Goal: Navigation & Orientation: Find specific page/section

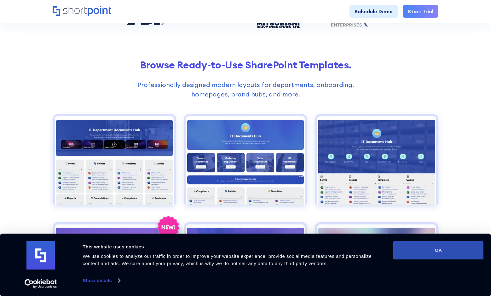
scroll to position [204, 0]
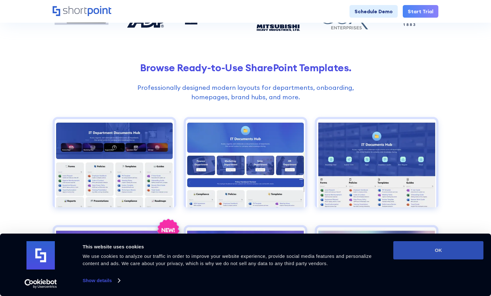
click at [442, 249] on button "OK" at bounding box center [438, 250] width 90 height 18
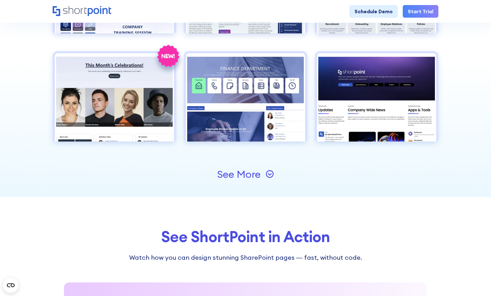
scroll to position [711, 0]
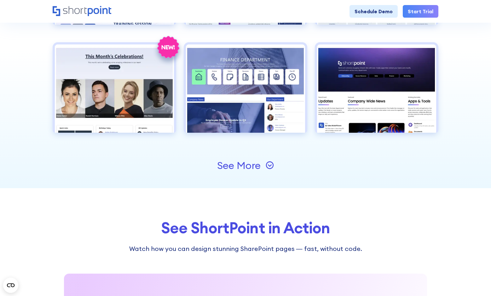
click at [266, 166] on icon at bounding box center [270, 165] width 8 height 8
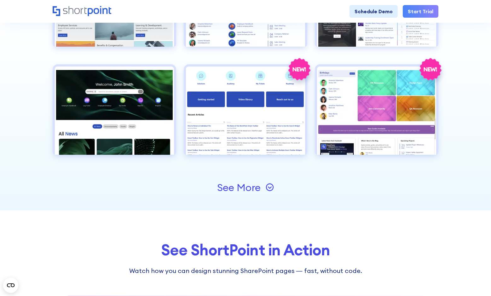
scroll to position [906, 0]
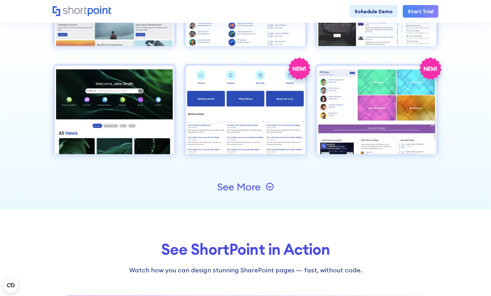
click at [236, 187] on div "See More" at bounding box center [238, 187] width 43 height 10
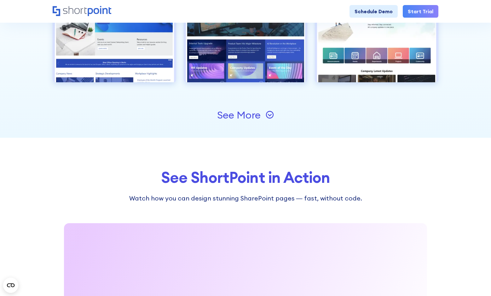
scroll to position [1209, 0]
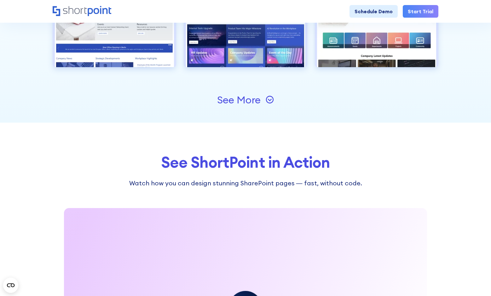
click at [237, 97] on div "See More" at bounding box center [238, 100] width 43 height 10
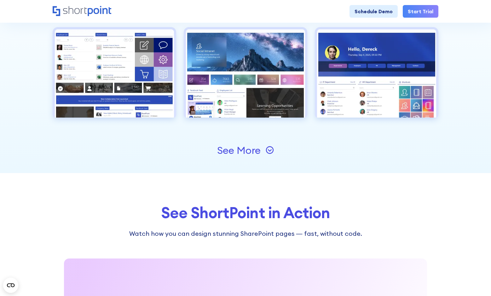
scroll to position [1391, 0]
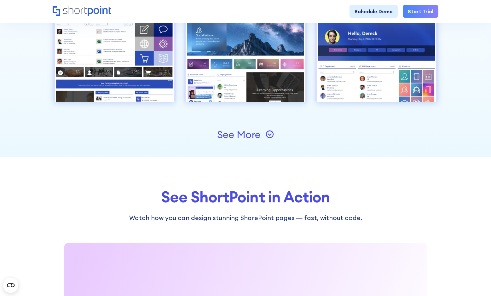
click at [265, 135] on div "See More" at bounding box center [245, 135] width 57 height 10
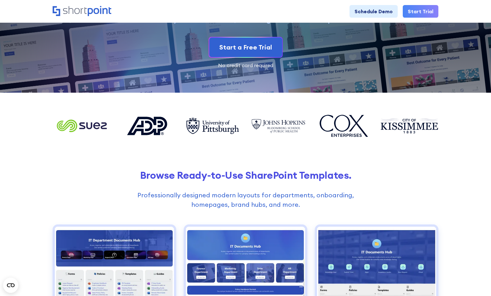
scroll to position [95, 0]
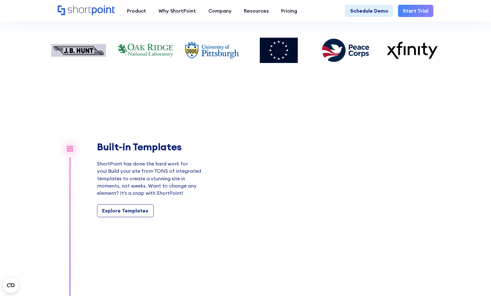
scroll to position [491, 0]
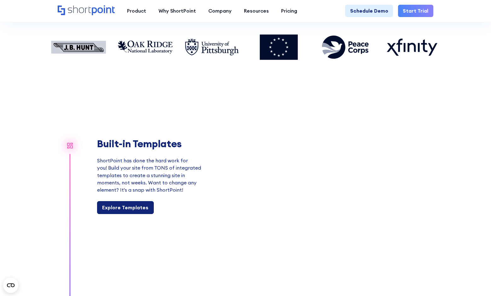
click at [127, 207] on link "Explore Templates" at bounding box center [125, 207] width 57 height 13
